Goal: Task Accomplishment & Management: Use online tool/utility

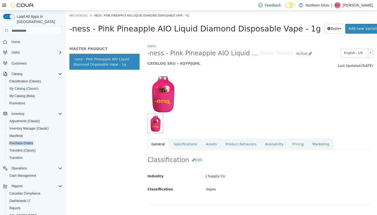
scroll to position [1, 0]
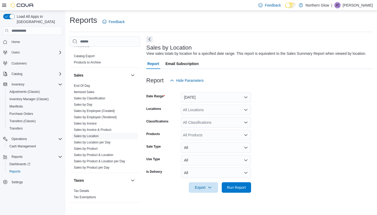
click at [243, 101] on button "[DATE]" at bounding box center [216, 97] width 70 height 10
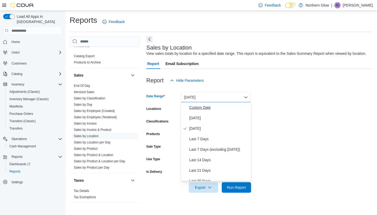
click at [194, 108] on span "Custom Date" at bounding box center [219, 107] width 60 height 6
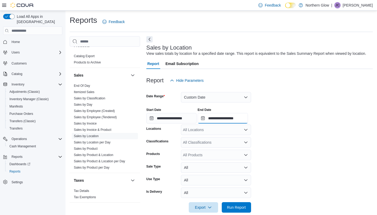
click at [248, 119] on input "**********" at bounding box center [223, 118] width 50 height 10
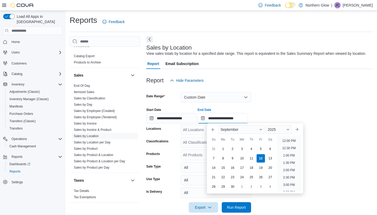
scroll to position [173, 0]
click at [289, 143] on li "12:00 PM" at bounding box center [289, 143] width 18 height 6
type input "**********"
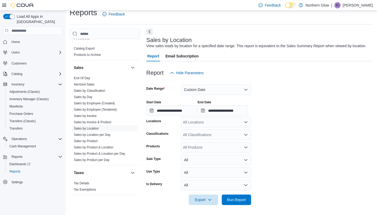
scroll to position [7, 0]
click at [240, 199] on span "Run Report" at bounding box center [236, 199] width 19 height 5
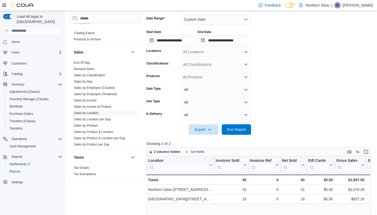
scroll to position [78, 0]
click at [212, 126] on span "Export" at bounding box center [203, 129] width 23 height 10
click at [234, 129] on span "Run Report" at bounding box center [236, 129] width 19 height 5
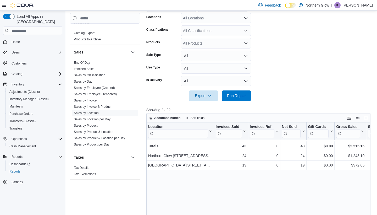
scroll to position [112, 0]
